Goal: Task Accomplishment & Management: Use online tool/utility

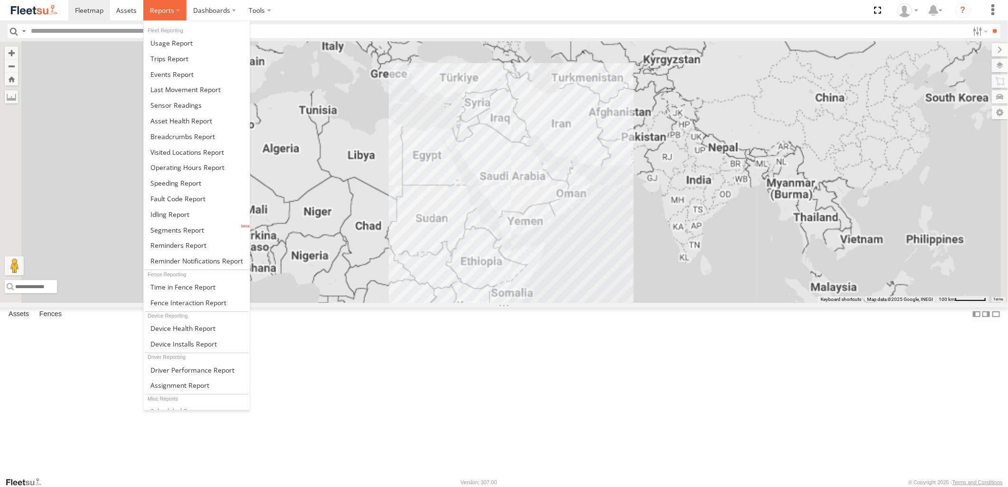
click at [168, 14] on span at bounding box center [162, 10] width 24 height 9
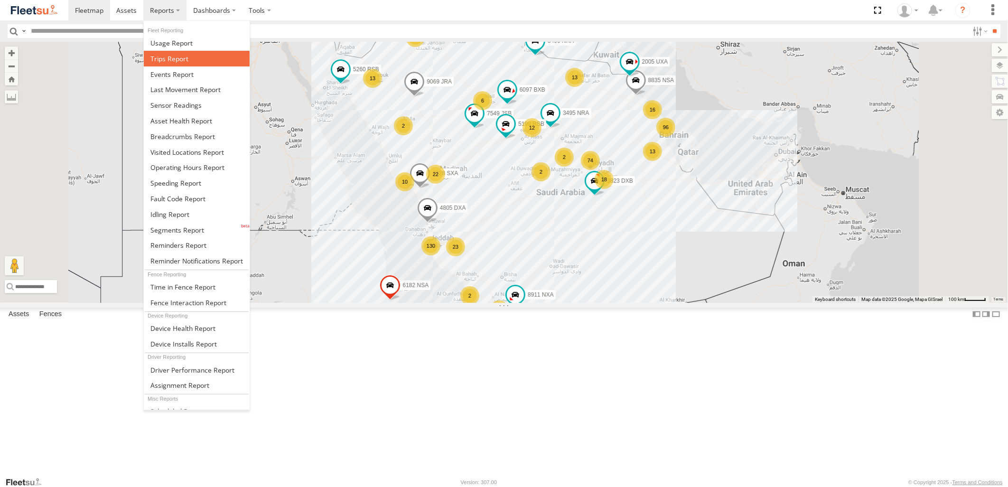
click at [223, 62] on link at bounding box center [197, 59] width 106 height 16
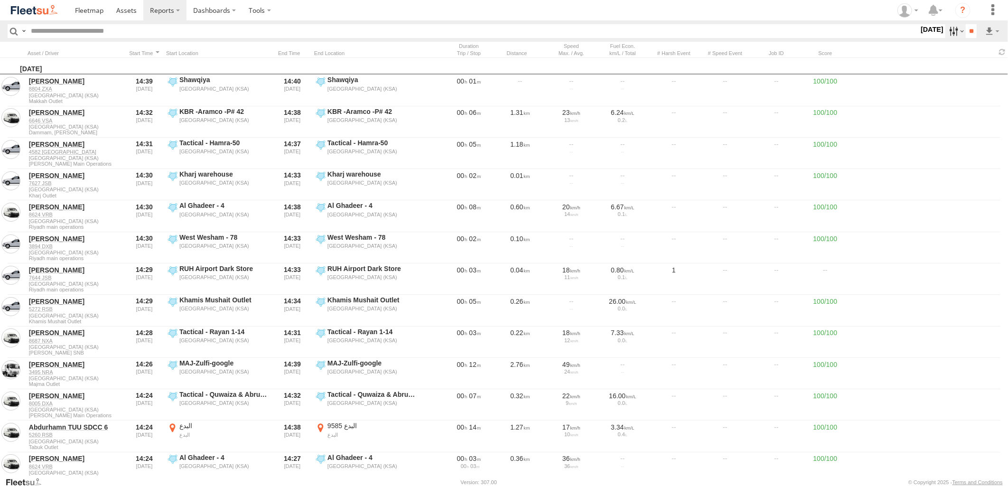
click at [950, 34] on label at bounding box center [956, 31] width 20 height 14
click at [0, 0] on label at bounding box center [0, 0] width 0 height 0
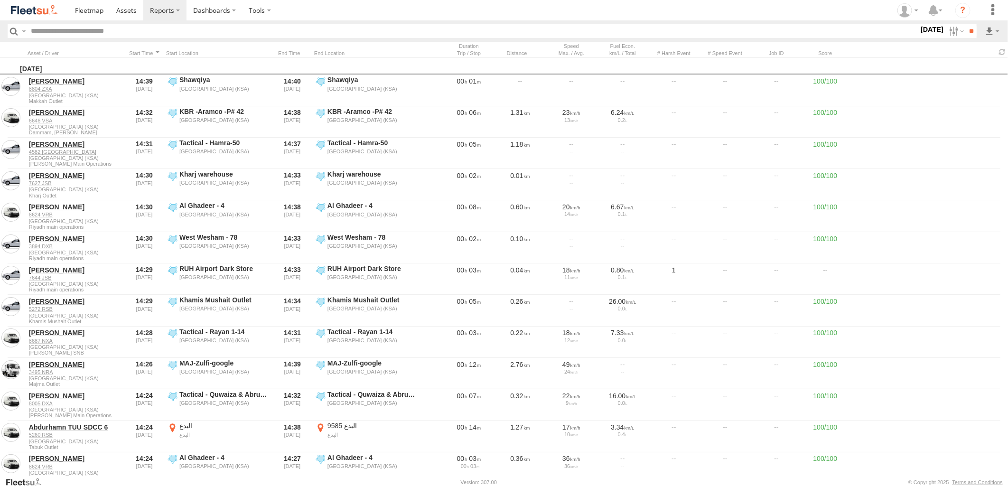
click at [0, 0] on label at bounding box center [0, 0] width 0 height 0
click at [0, 0] on span "[PERSON_NAME] - Jeddah" at bounding box center [0, 0] width 0 height 0
click at [966, 26] on input "**" at bounding box center [971, 31] width 11 height 14
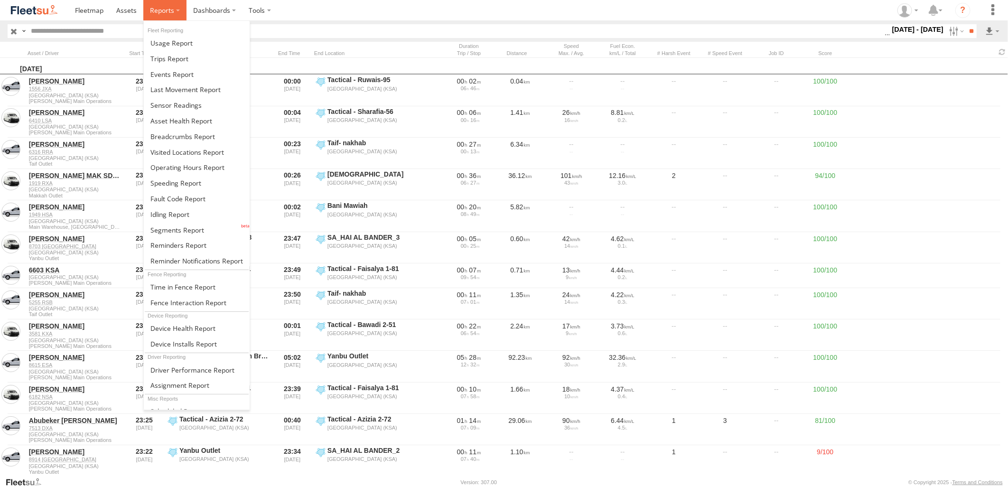
click at [169, 16] on label at bounding box center [164, 10] width 43 height 20
click at [187, 42] on span at bounding box center [171, 42] width 42 height 9
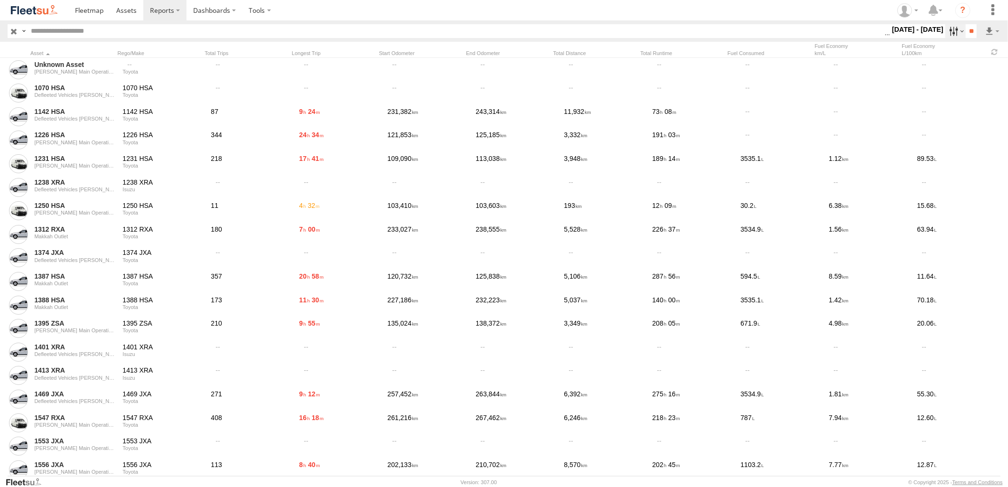
click at [959, 31] on label at bounding box center [956, 31] width 20 height 14
click at [988, 63] on link at bounding box center [968, 65] width 58 height 14
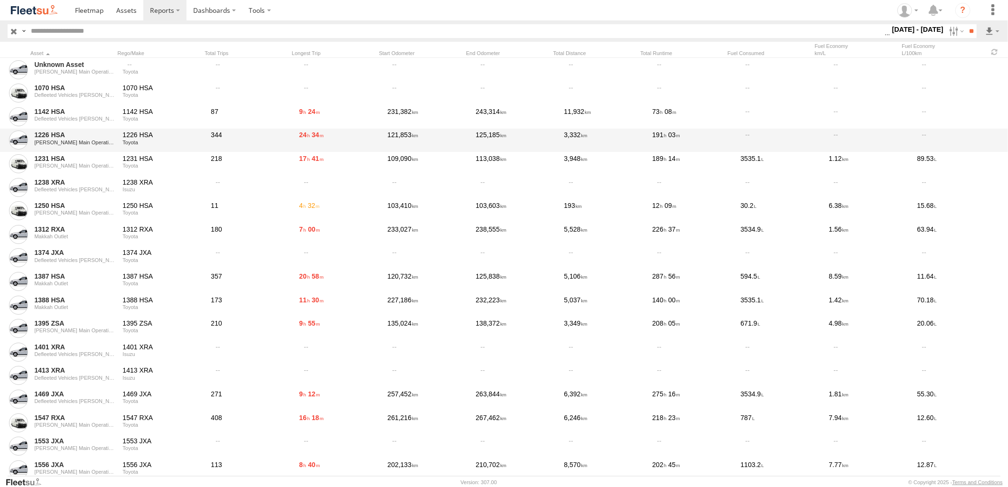
click at [1001, 138] on div "1226 HSA JED Main Operations 1226 HSA Toyota 344 24 34 121,853 125,185 3,332 19…" at bounding box center [504, 141] width 1008 height 24
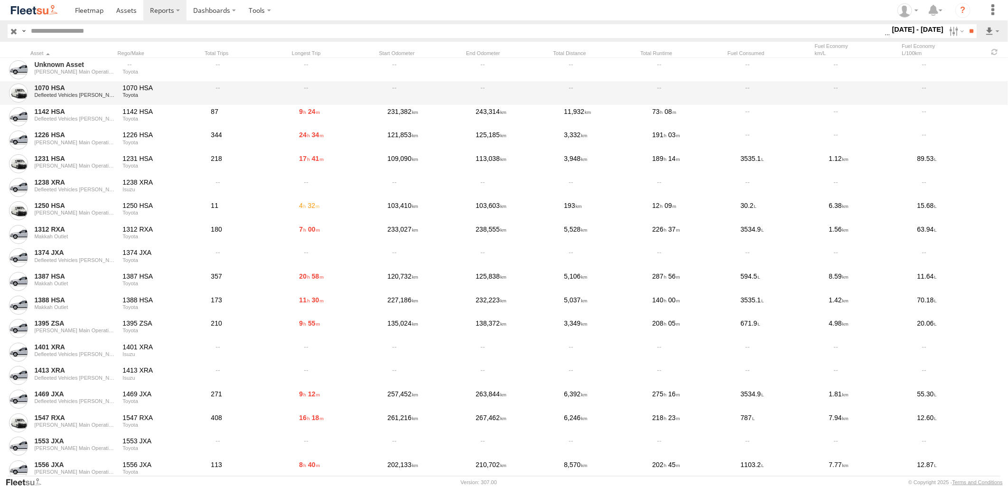
click at [998, 102] on div "1070 HSA Defleeted Vehicles JED 1070 HSA Toyota" at bounding box center [504, 93] width 1008 height 24
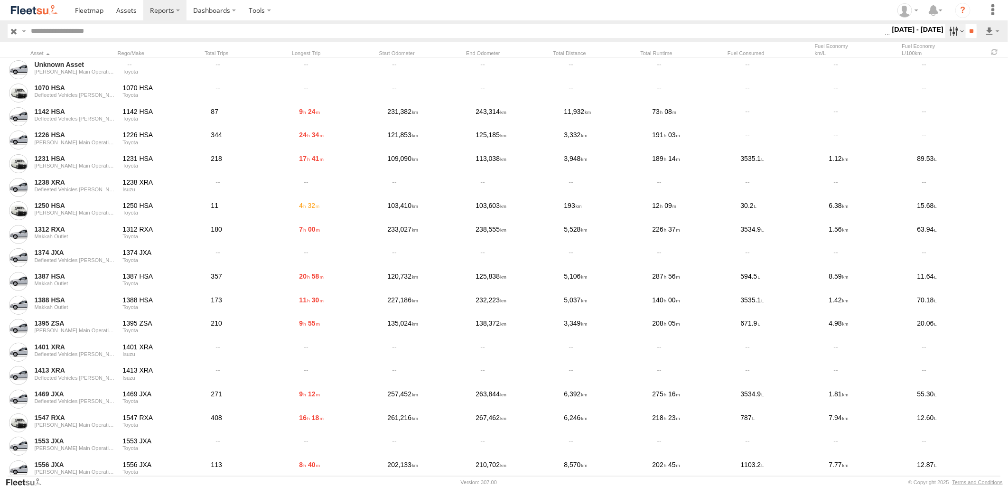
click at [947, 26] on label at bounding box center [956, 31] width 20 height 14
click at [946, 28] on label at bounding box center [956, 31] width 20 height 14
click at [0, 0] on label at bounding box center [0, 0] width 0 height 0
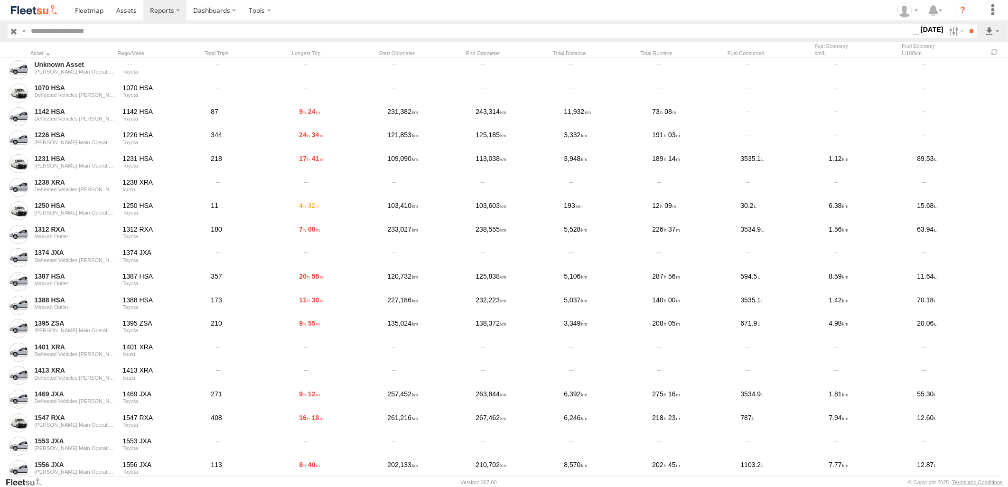
click at [0, 0] on label at bounding box center [0, 0] width 0 height 0
click at [0, 0] on label "Close" at bounding box center [0, 0] width 0 height 0
click at [0, 0] on label at bounding box center [0, 0] width 0 height 0
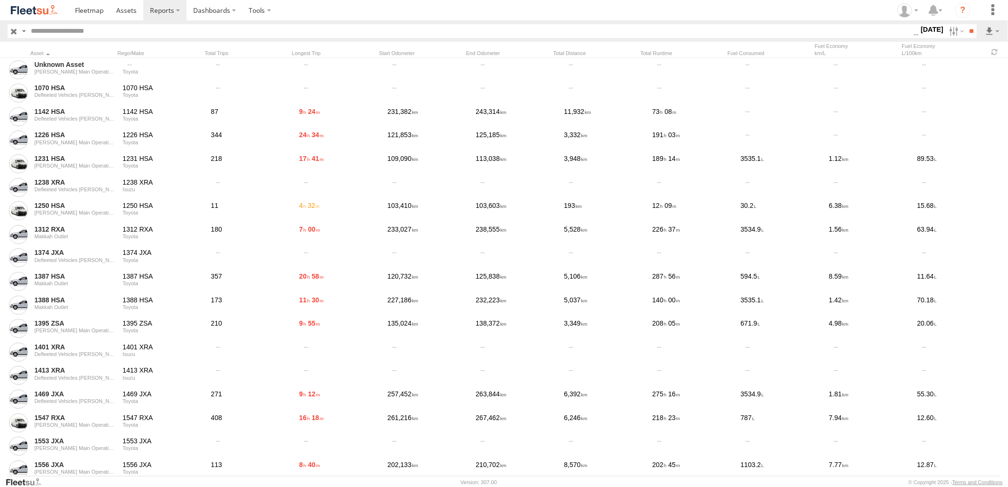
click at [0, 0] on label at bounding box center [0, 0] width 0 height 0
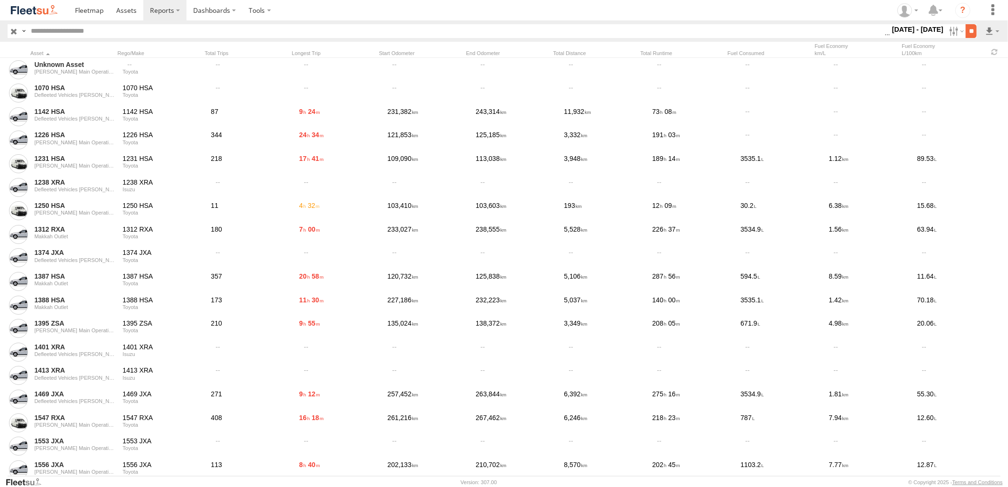
click at [966, 32] on input "**" at bounding box center [971, 31] width 11 height 14
click at [972, 68] on link at bounding box center [968, 65] width 58 height 14
click at [687, 12] on section at bounding box center [536, 10] width 937 height 20
click at [955, 32] on label at bounding box center [956, 31] width 20 height 14
click at [0, 0] on label at bounding box center [0, 0] width 0 height 0
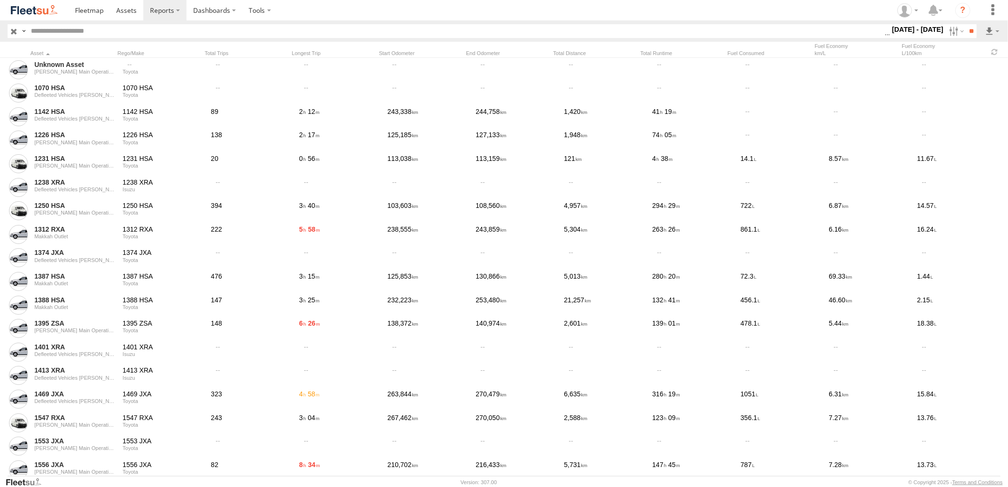
click at [0, 0] on label at bounding box center [0, 0] width 0 height 0
click at [967, 26] on input "**" at bounding box center [971, 31] width 11 height 14
click at [962, 68] on link at bounding box center [968, 65] width 58 height 14
click at [734, 13] on section at bounding box center [536, 10] width 937 height 20
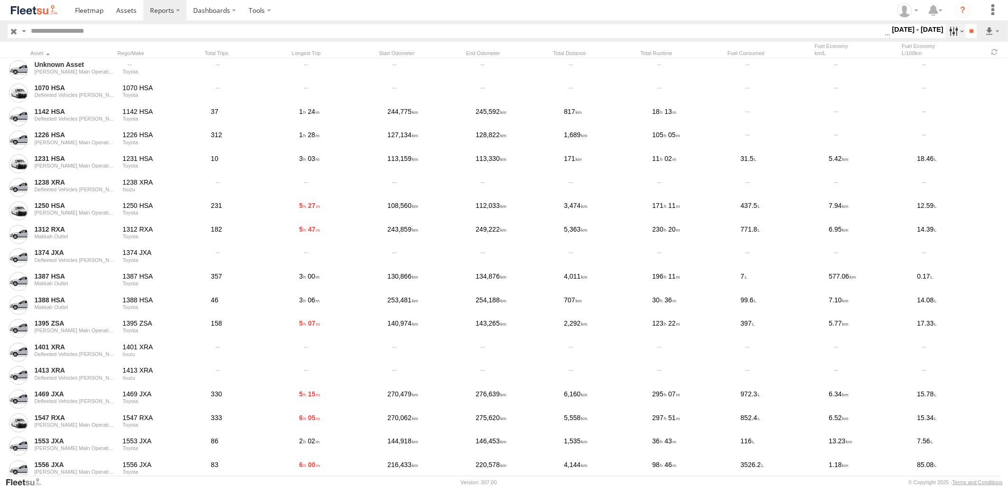
click at [952, 34] on label at bounding box center [956, 31] width 20 height 14
click at [0, 0] on label at bounding box center [0, 0] width 0 height 0
click at [971, 32] on input "**" at bounding box center [971, 31] width 11 height 14
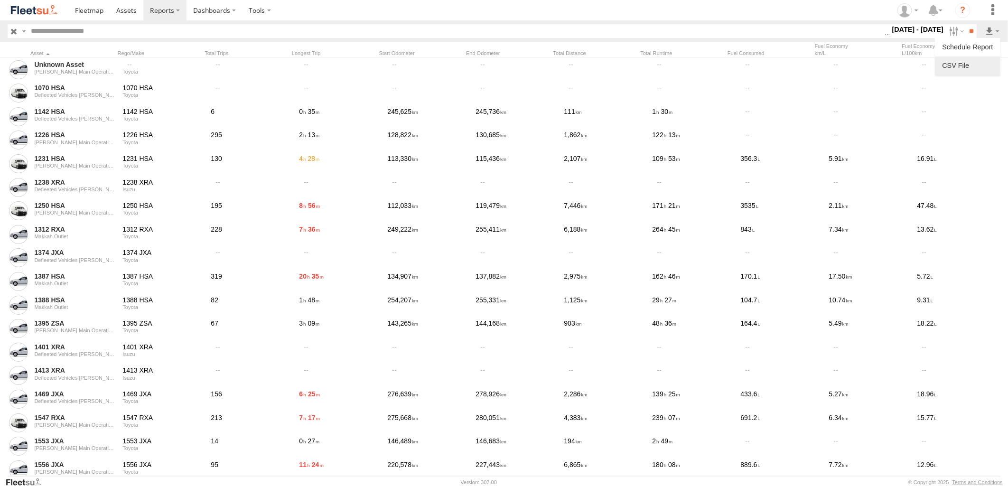
click at [976, 62] on link at bounding box center [968, 65] width 58 height 14
click at [658, 5] on section at bounding box center [536, 10] width 937 height 20
click at [950, 32] on label at bounding box center [956, 31] width 20 height 14
click at [0, 0] on label at bounding box center [0, 0] width 0 height 0
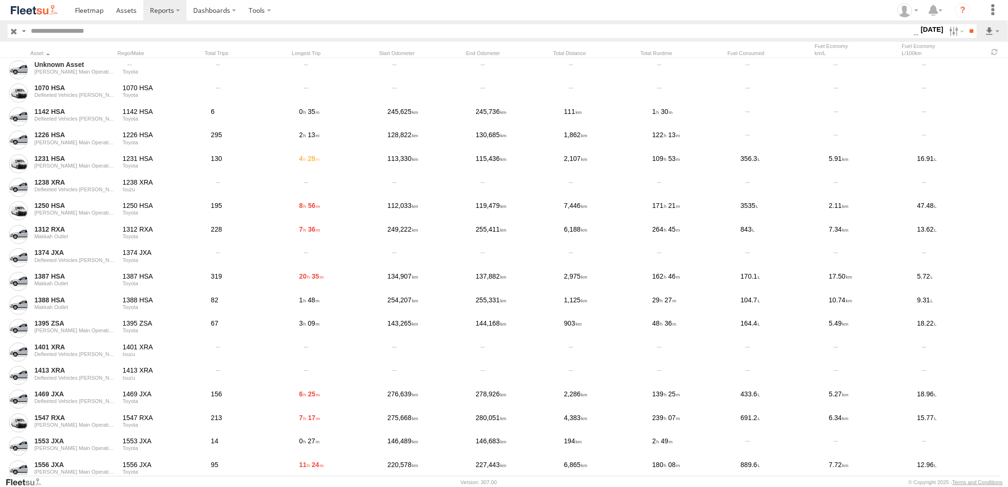
click at [0, 0] on label at bounding box center [0, 0] width 0 height 0
click at [969, 28] on input "**" at bounding box center [971, 31] width 11 height 14
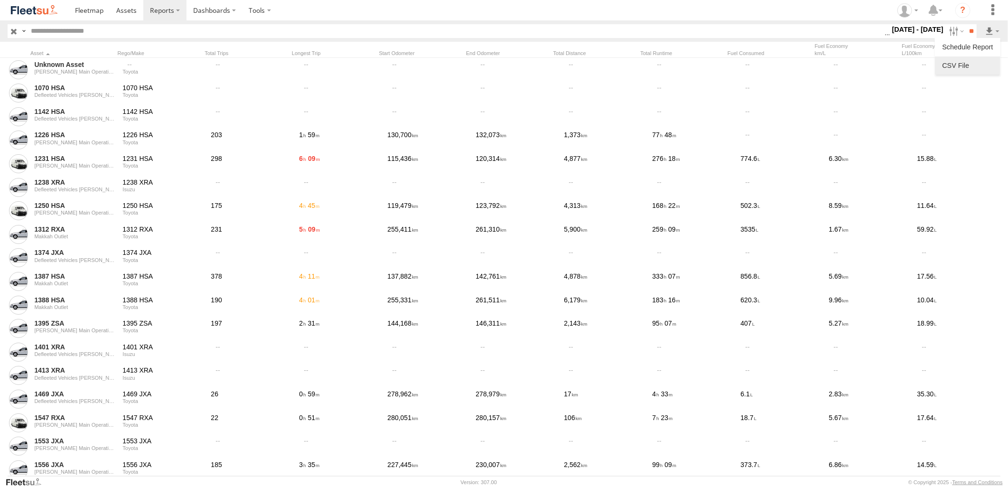
click at [975, 60] on link at bounding box center [968, 65] width 58 height 14
